Goal: Register for event/course

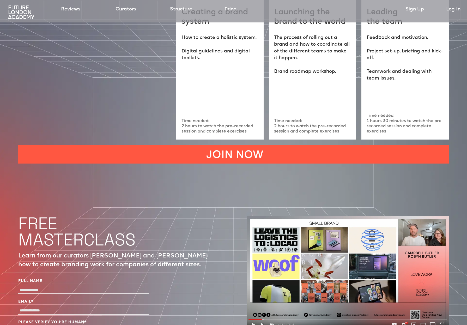
scroll to position [1677, 0]
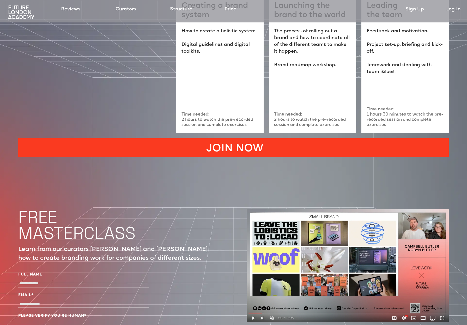
click at [281, 138] on link "JOIN NOW" at bounding box center [233, 147] width 430 height 19
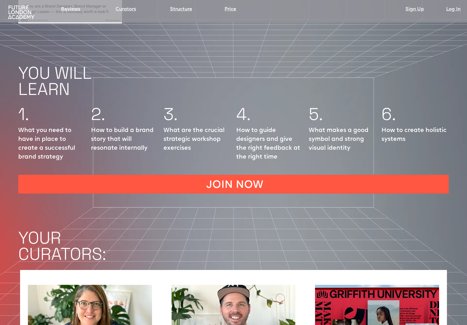
scroll to position [686, 0]
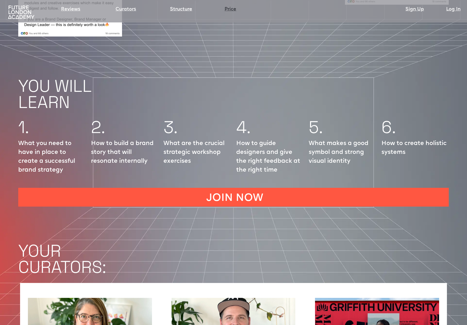
click at [231, 8] on link "Price" at bounding box center [230, 9] width 12 height 7
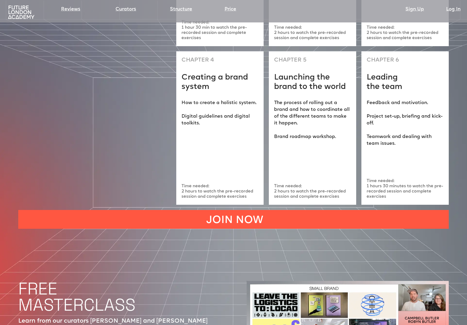
scroll to position [1547, 0]
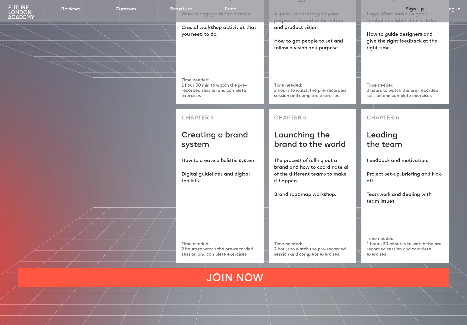
click at [417, 9] on link "Sign Up" at bounding box center [414, 9] width 19 height 7
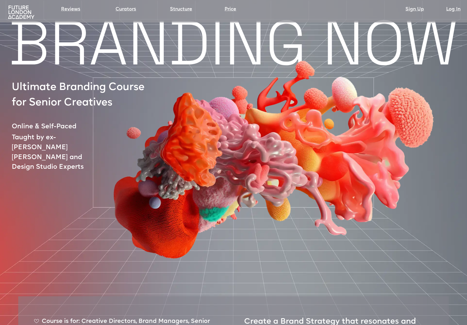
scroll to position [0, 0]
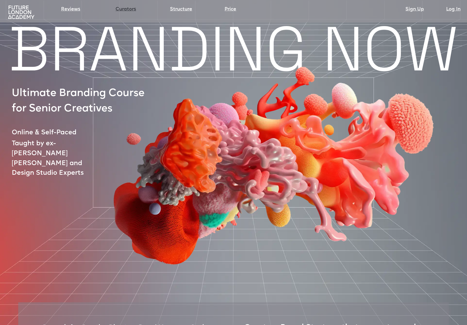
click at [128, 9] on link "Curators" at bounding box center [126, 9] width 21 height 7
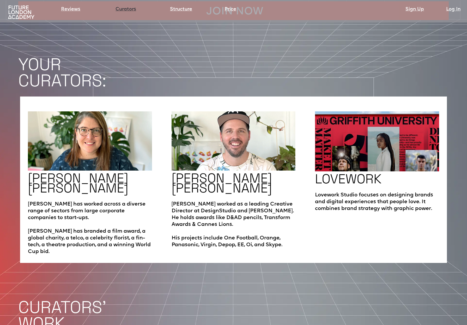
scroll to position [873, 0]
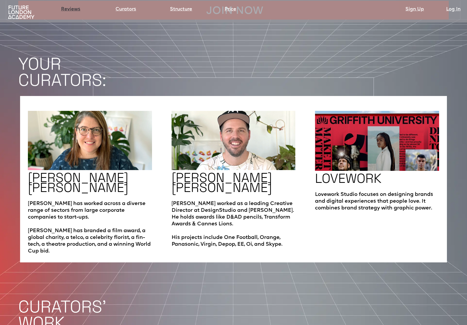
click at [75, 9] on link "Reviews" at bounding box center [70, 9] width 19 height 7
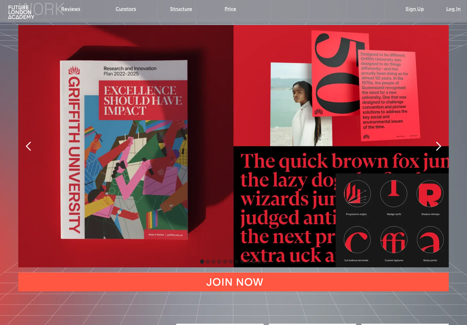
scroll to position [1187, 0]
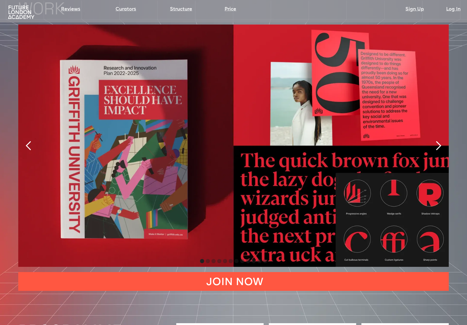
click at [436, 141] on div "next slide" at bounding box center [438, 146] width 10 height 10
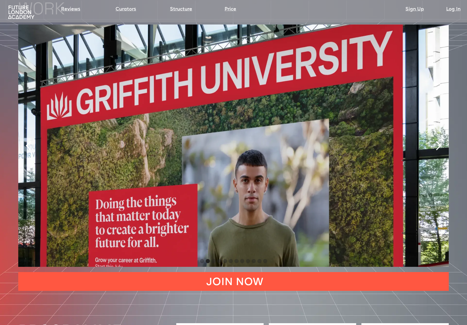
click at [29, 141] on div "previous slide" at bounding box center [28, 146] width 10 height 10
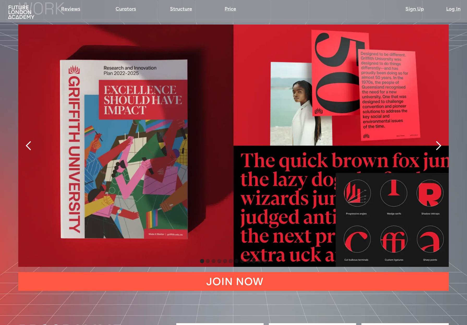
click at [437, 141] on div "next slide" at bounding box center [438, 146] width 10 height 10
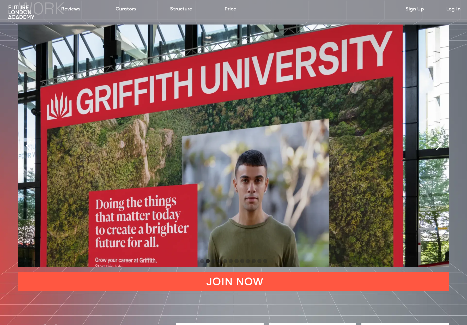
click at [437, 141] on div "next slide" at bounding box center [438, 146] width 10 height 10
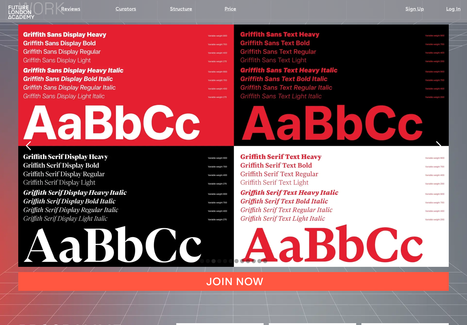
click at [437, 141] on div "next slide" at bounding box center [438, 146] width 10 height 10
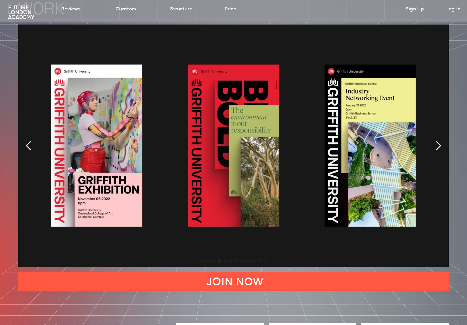
click at [437, 141] on div "next slide" at bounding box center [438, 146] width 10 height 10
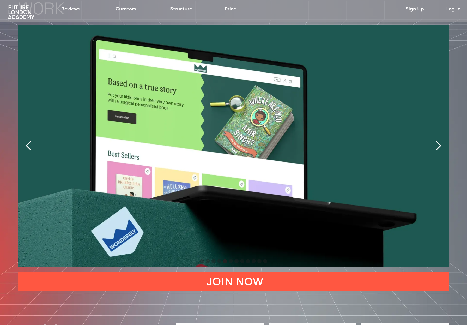
click at [437, 141] on div "next slide" at bounding box center [438, 146] width 10 height 10
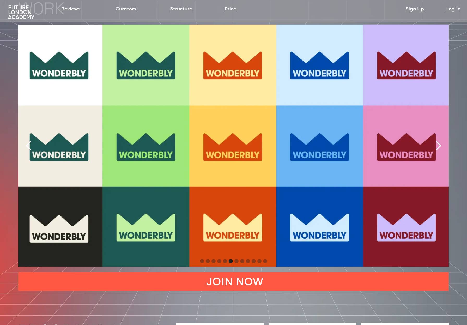
click at [437, 141] on div "next slide" at bounding box center [438, 146] width 10 height 10
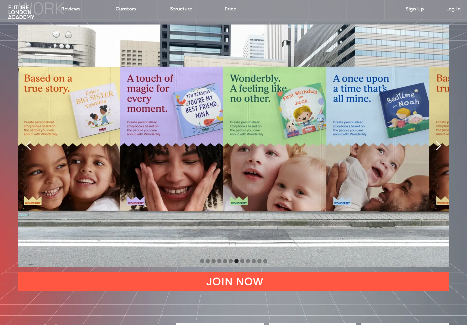
click at [437, 141] on div "next slide" at bounding box center [438, 146] width 10 height 10
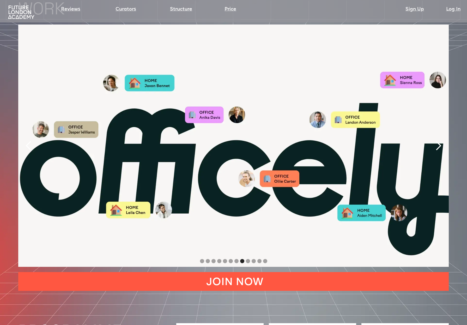
click at [437, 141] on div "next slide" at bounding box center [438, 146] width 10 height 10
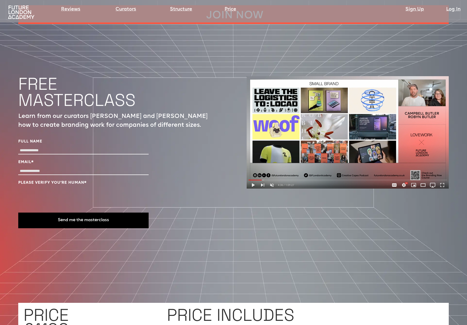
scroll to position [1809, 0]
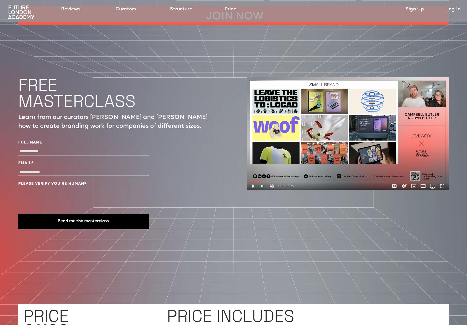
click at [39, 148] on input "Full Name" at bounding box center [83, 152] width 130 height 8
type input "********"
click at [39, 168] on input "Email *" at bounding box center [83, 172] width 130 height 8
type input "**********"
click at [61, 214] on button "Send me the masterclass" at bounding box center [83, 222] width 130 height 16
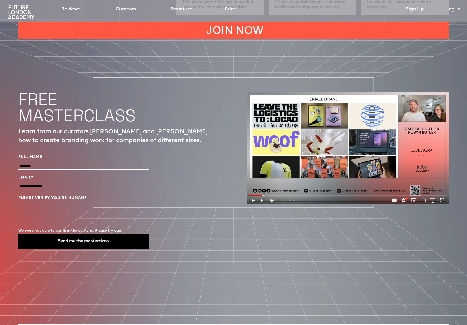
scroll to position [1796, 0]
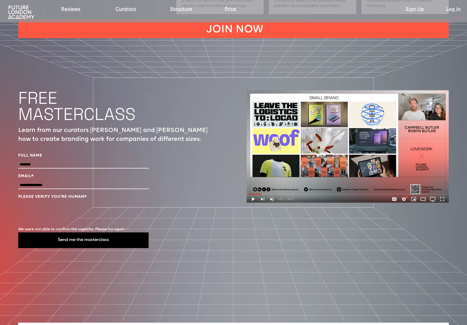
click at [290, 145] on img at bounding box center [348, 146] width 202 height 113
click at [87, 195] on span "*" at bounding box center [85, 197] width 2 height 4
click at [51, 181] on input "**********" at bounding box center [83, 185] width 130 height 8
click at [86, 232] on button "Send me the masterclass" at bounding box center [83, 240] width 130 height 16
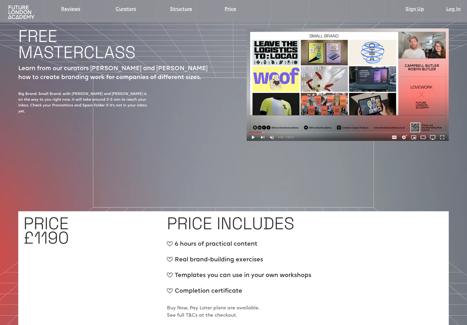
scroll to position [1864, 0]
